Goal: Navigation & Orientation: Understand site structure

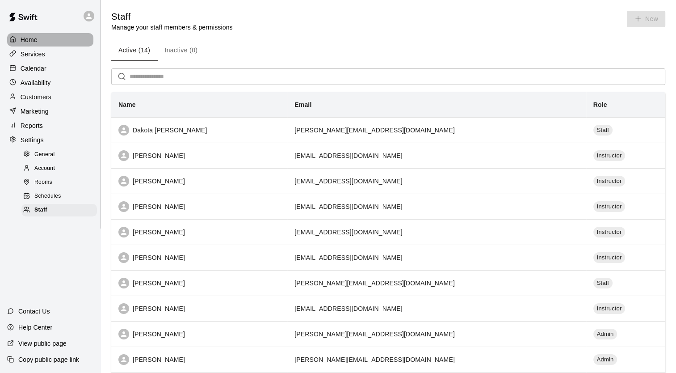
click at [16, 38] on icon at bounding box center [12, 39] width 7 height 7
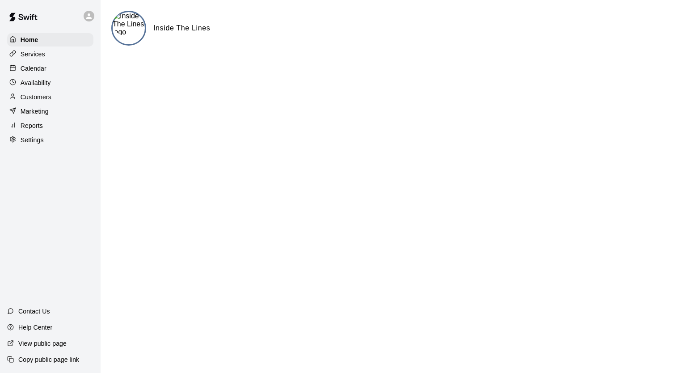
click at [49, 57] on div "Services" at bounding box center [50, 53] width 86 height 13
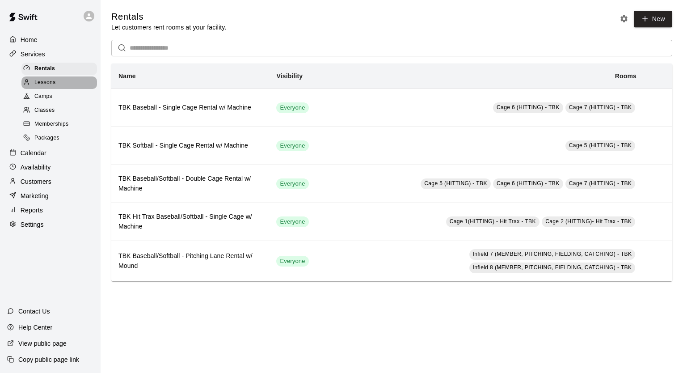
click at [48, 87] on span "Lessons" at bounding box center [44, 82] width 21 height 9
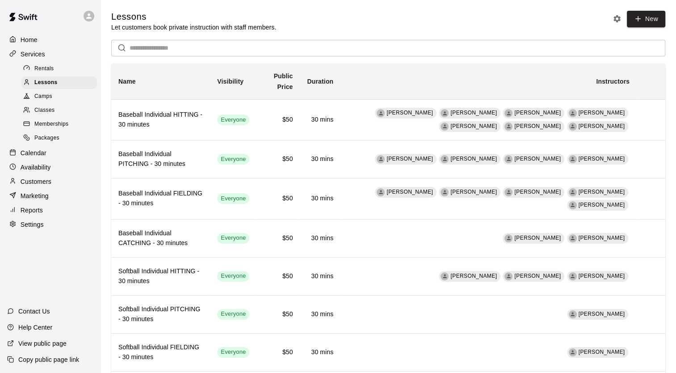
click at [52, 100] on span "Camps" at bounding box center [43, 96] width 18 height 9
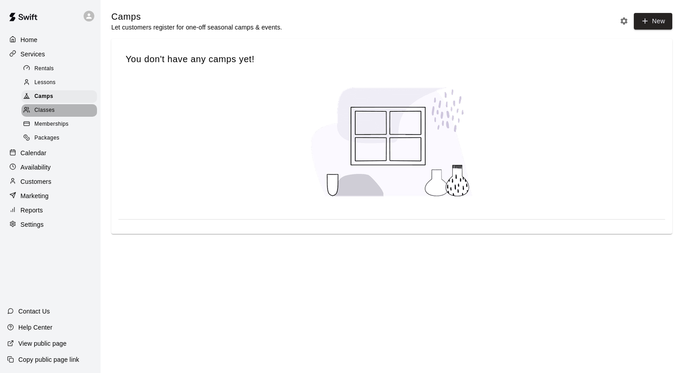
click at [41, 117] on div "Classes" at bounding box center [58, 110] width 75 height 13
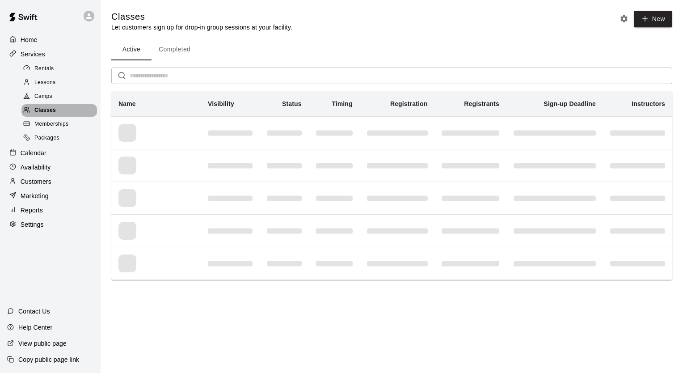
click at [41, 117] on div "Classes" at bounding box center [58, 110] width 75 height 13
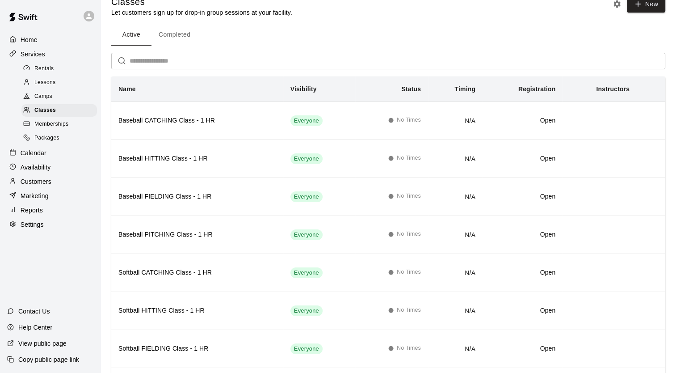
scroll to position [13, 0]
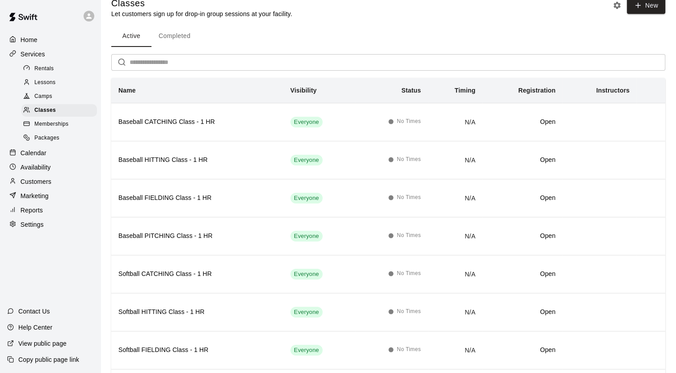
click at [179, 34] on button "Completed" at bounding box center [174, 35] width 46 height 21
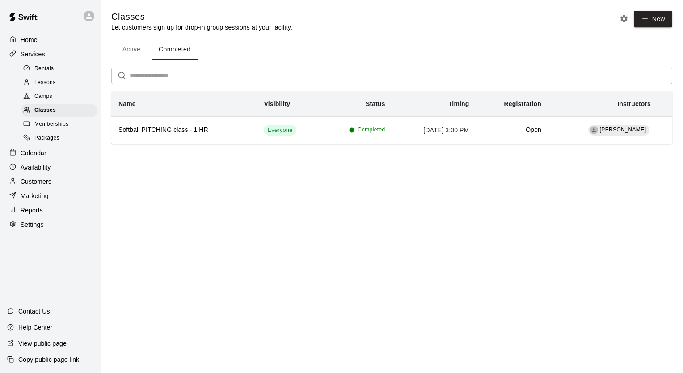
click at [125, 54] on button "Active" at bounding box center [131, 49] width 40 height 21
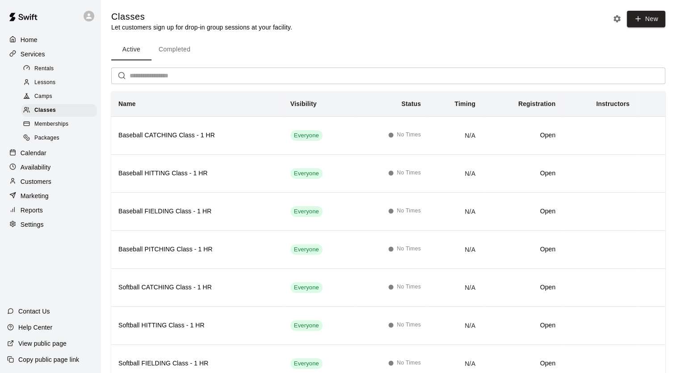
click at [59, 130] on div "Memberships" at bounding box center [58, 124] width 75 height 13
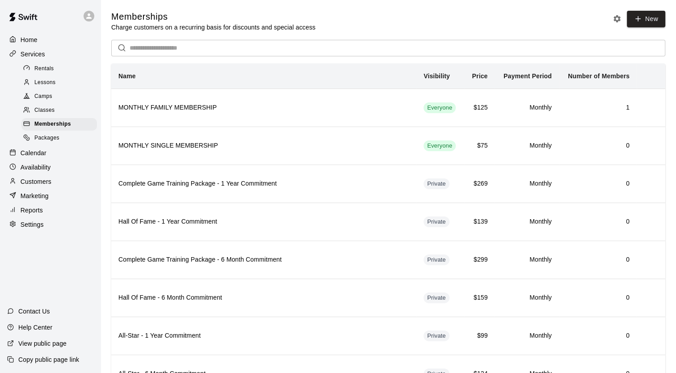
click at [56, 142] on span "Packages" at bounding box center [46, 138] width 25 height 9
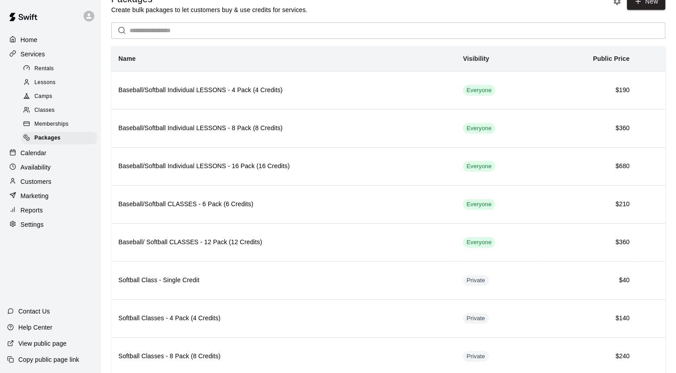
scroll to position [18, 0]
click at [57, 159] on div "Calendar" at bounding box center [50, 152] width 86 height 13
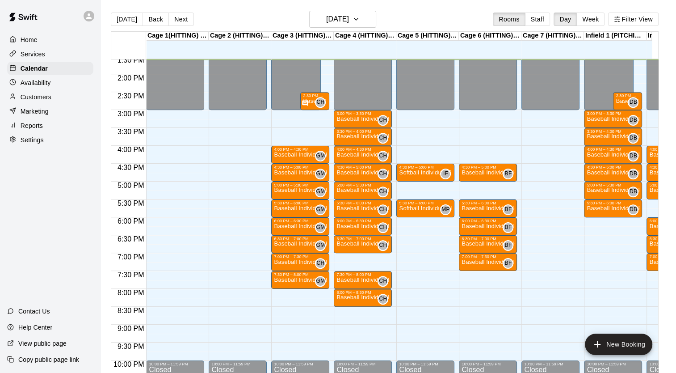
scroll to position [14, 0]
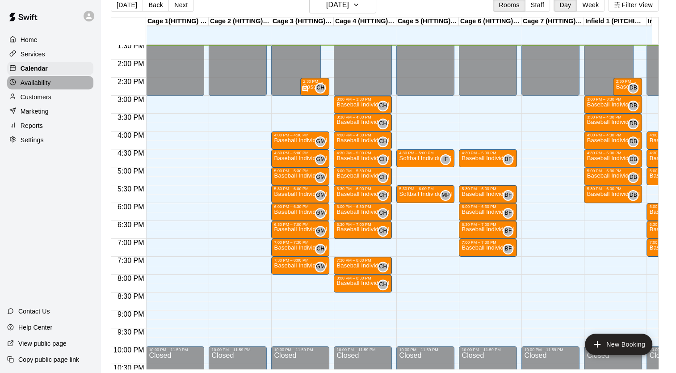
click at [62, 79] on div "Availability" at bounding box center [50, 82] width 86 height 13
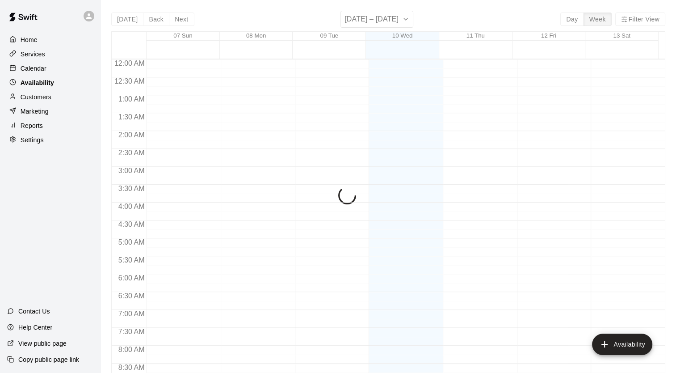
scroll to position [486, 0]
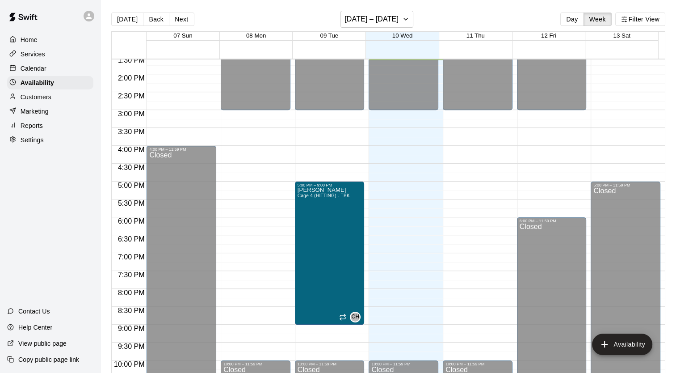
click at [54, 98] on div "Customers" at bounding box center [50, 96] width 86 height 13
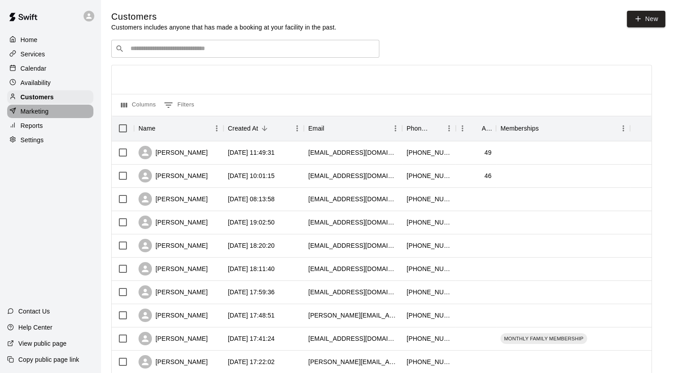
click at [52, 113] on div "Marketing" at bounding box center [50, 111] width 86 height 13
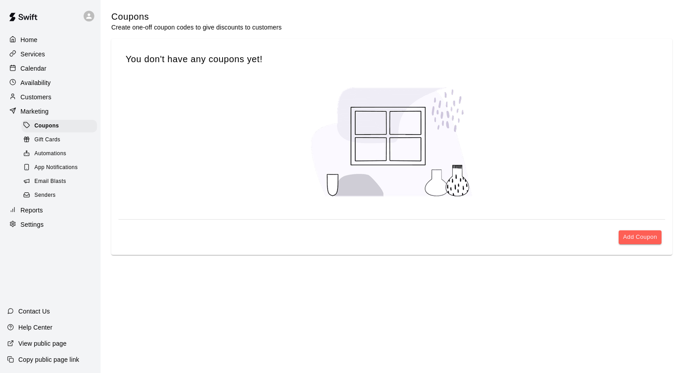
click at [50, 146] on div "Gift Cards" at bounding box center [58, 140] width 75 height 13
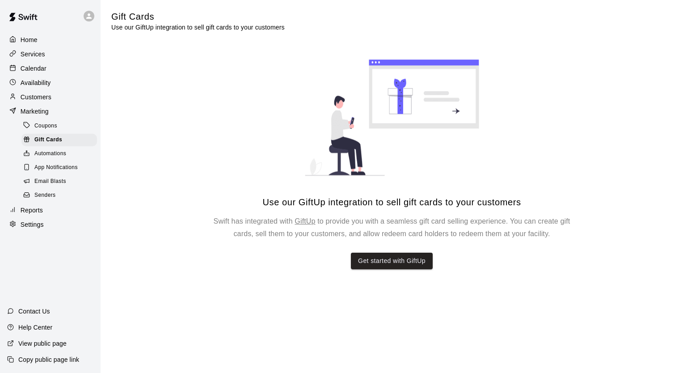
click at [54, 156] on span "Automations" at bounding box center [50, 153] width 32 height 9
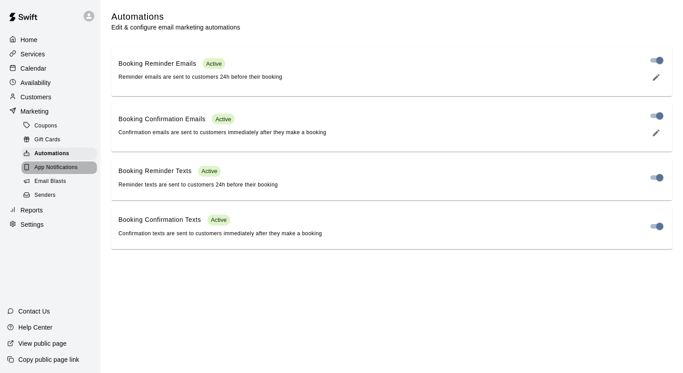
click at [59, 172] on span "App Notifications" at bounding box center [55, 167] width 43 height 9
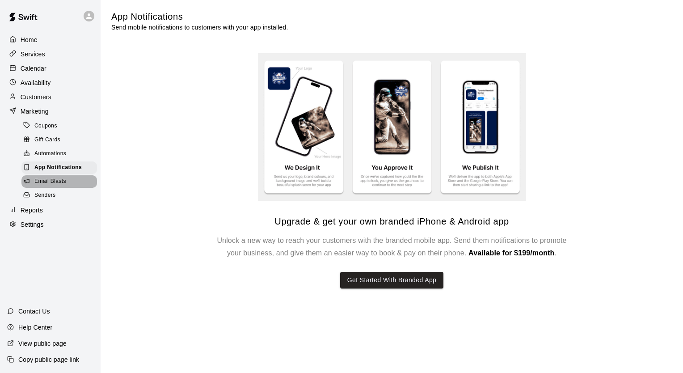
click at [55, 186] on span "Email Blasts" at bounding box center [50, 181] width 32 height 9
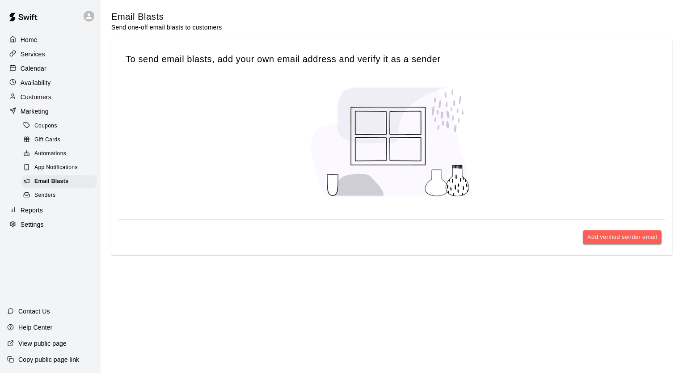
click at [58, 199] on div "Senders" at bounding box center [58, 195] width 75 height 13
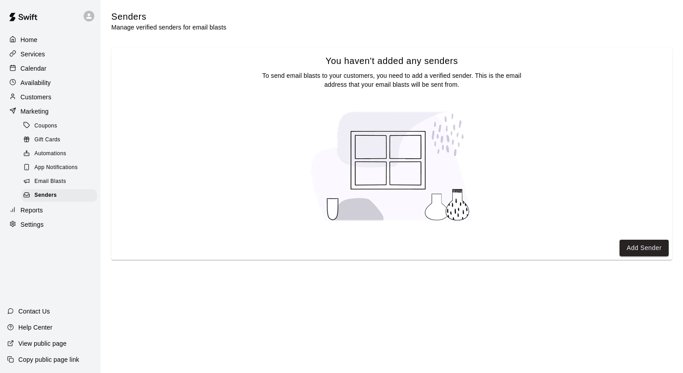
click at [44, 217] on div "Reports" at bounding box center [50, 209] width 86 height 13
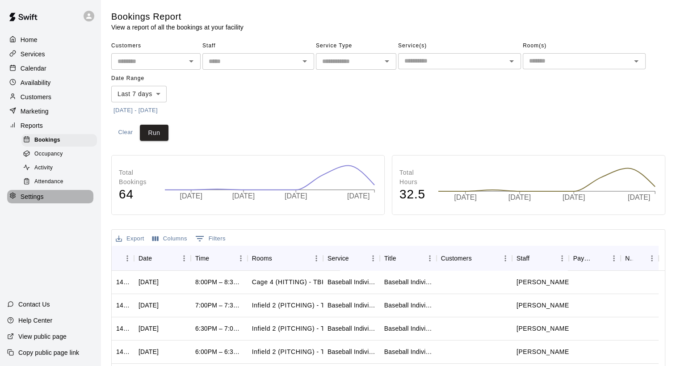
click at [50, 203] on div "Settings" at bounding box center [50, 196] width 86 height 13
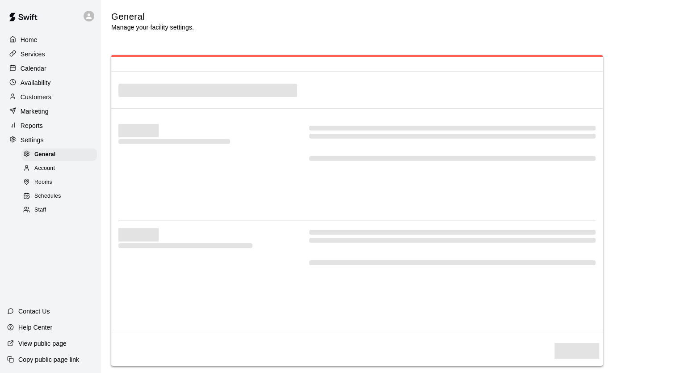
select select "**"
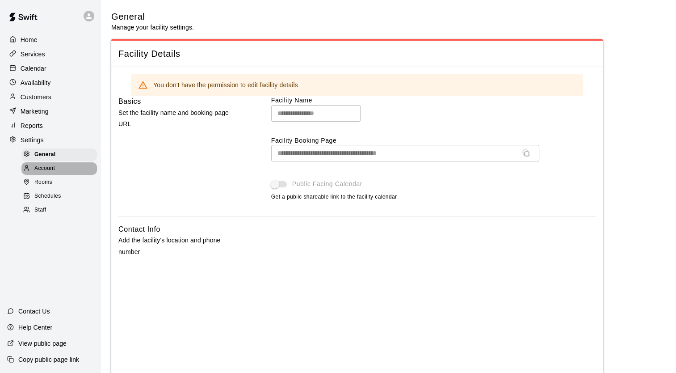
click at [59, 171] on div "Account" at bounding box center [58, 168] width 75 height 13
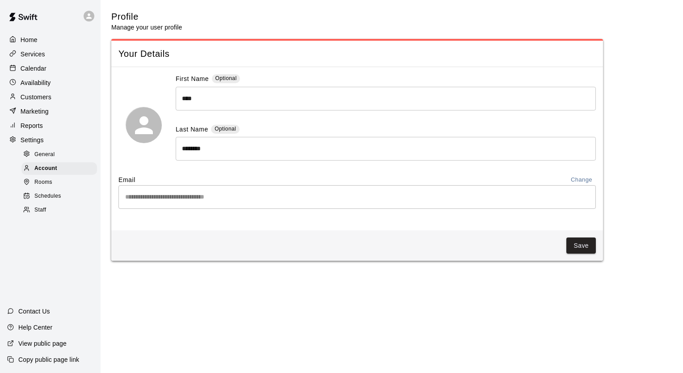
click at [61, 189] on div "Rooms" at bounding box center [58, 182] width 75 height 13
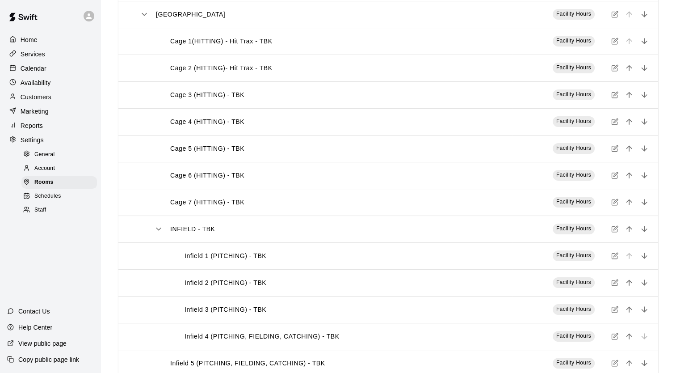
scroll to position [115, 0]
click at [60, 201] on span "Schedules" at bounding box center [47, 196] width 27 height 9
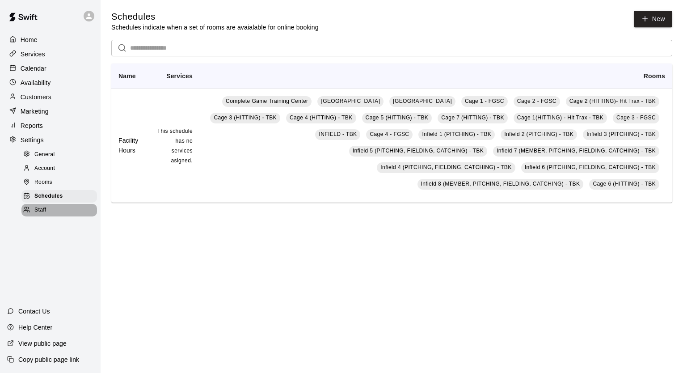
click at [52, 216] on div "Staff" at bounding box center [58, 210] width 75 height 13
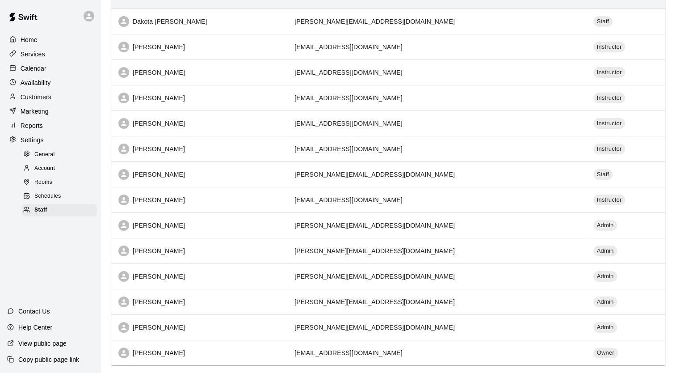
scroll to position [109, 0]
click at [42, 40] on div "Home" at bounding box center [50, 39] width 86 height 13
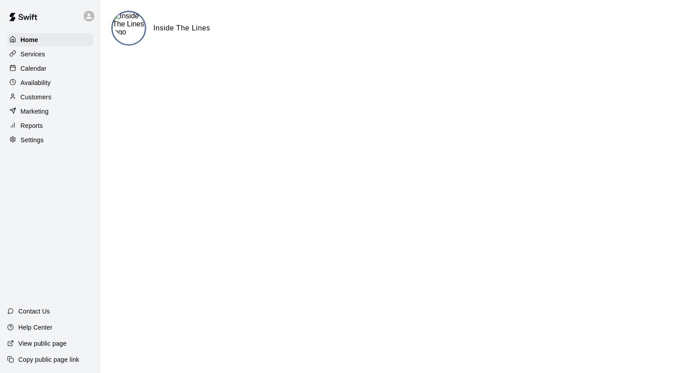
click at [50, 50] on div "Services" at bounding box center [50, 53] width 86 height 13
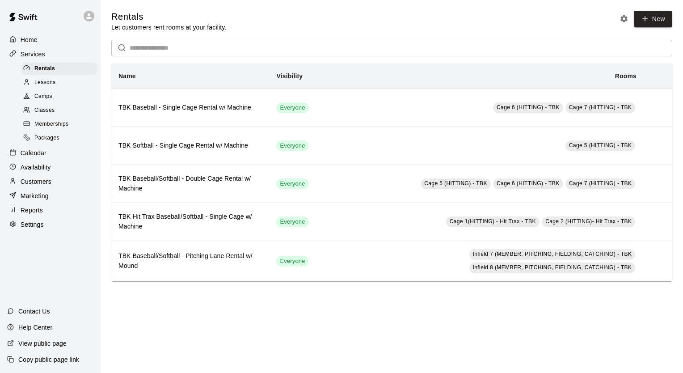
click at [56, 89] on div "Lessons" at bounding box center [58, 82] width 75 height 13
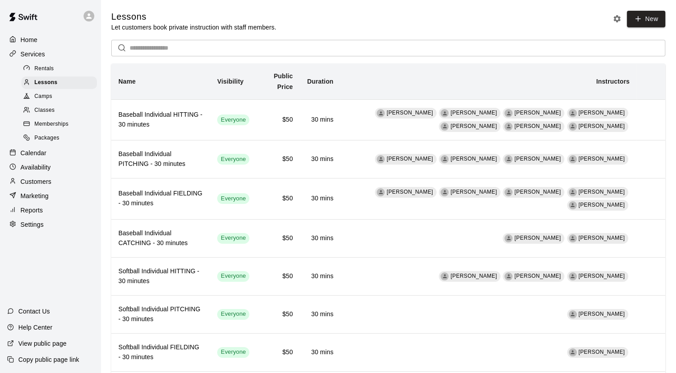
click at [41, 156] on p "Calendar" at bounding box center [34, 152] width 26 height 9
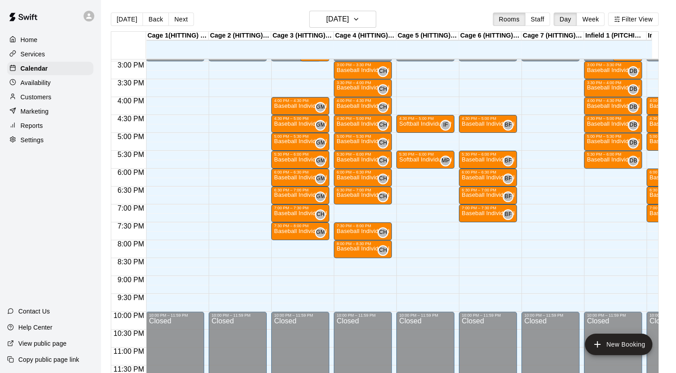
click at [34, 147] on div "Settings" at bounding box center [50, 139] width 86 height 13
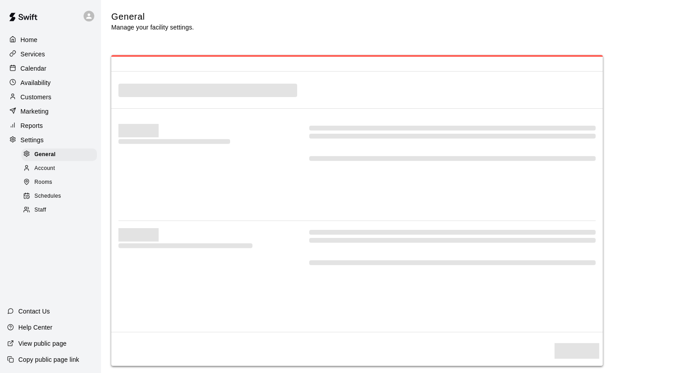
select select "**"
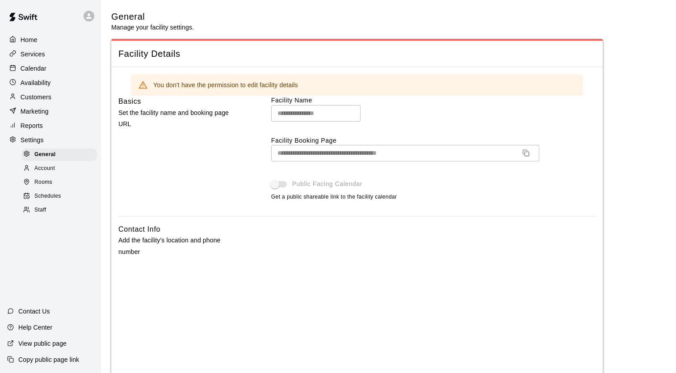
click at [38, 184] on div "Rooms" at bounding box center [58, 182] width 75 height 13
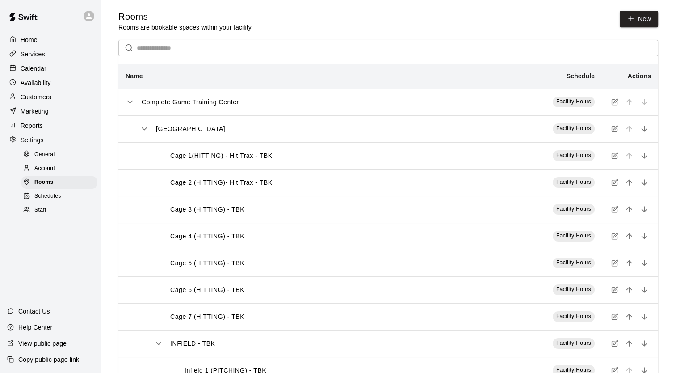
click at [48, 173] on span "Account" at bounding box center [44, 168] width 21 height 9
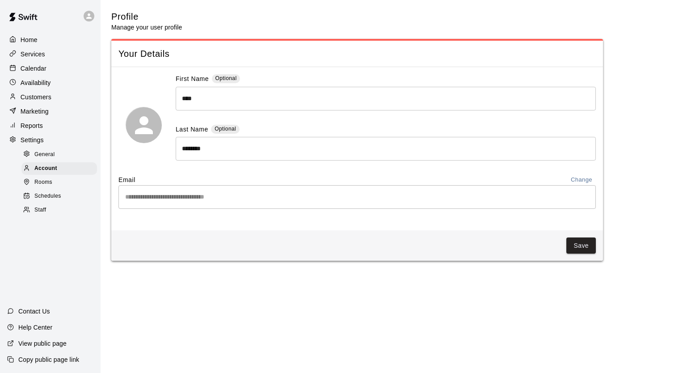
click at [53, 201] on span "Schedules" at bounding box center [47, 196] width 27 height 9
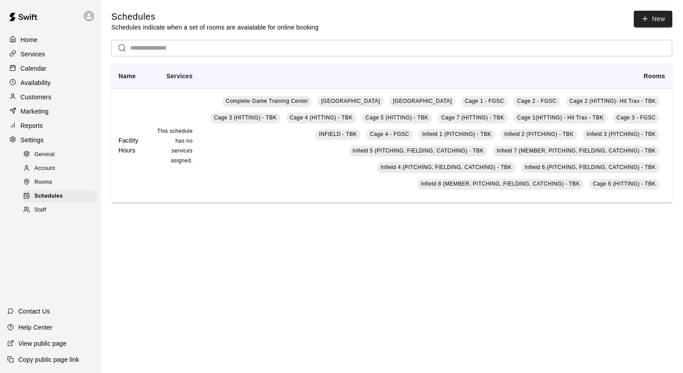
click at [33, 72] on p "Calendar" at bounding box center [34, 68] width 26 height 9
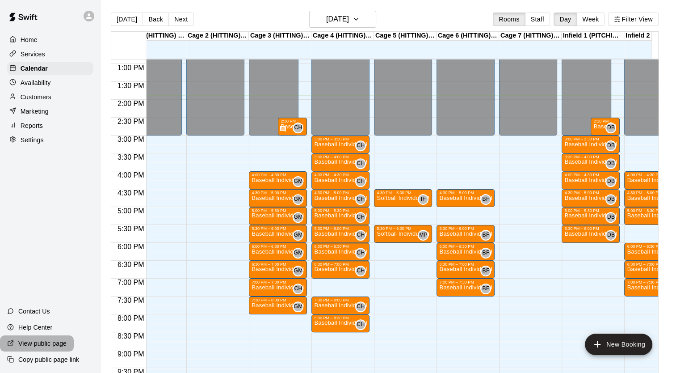
click at [40, 346] on p "View public page" at bounding box center [42, 343] width 48 height 9
